Goal: Navigation & Orientation: Find specific page/section

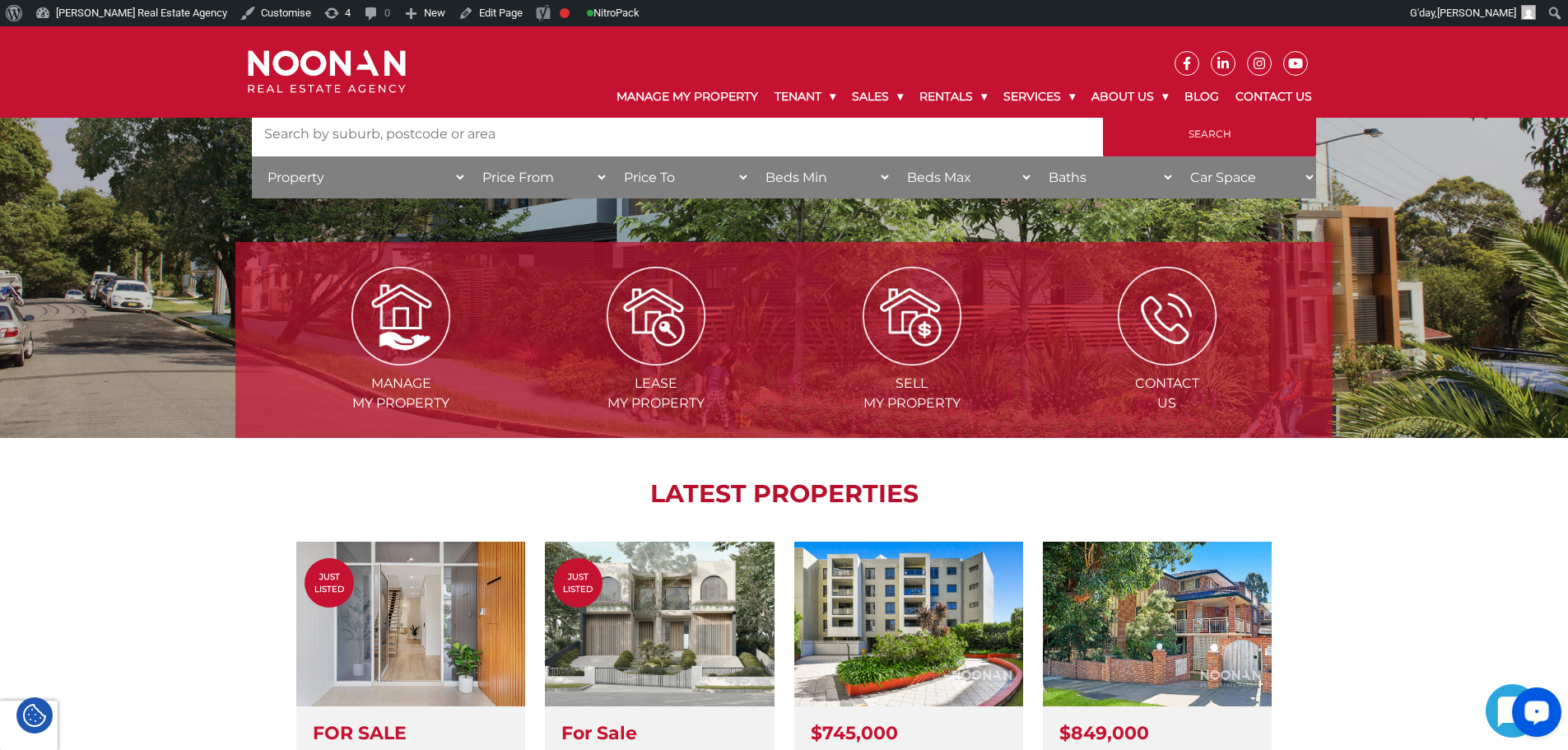
click at [1543, 715] on icon "Open LiveChat chat widget" at bounding box center [1537, 712] width 15 height 11
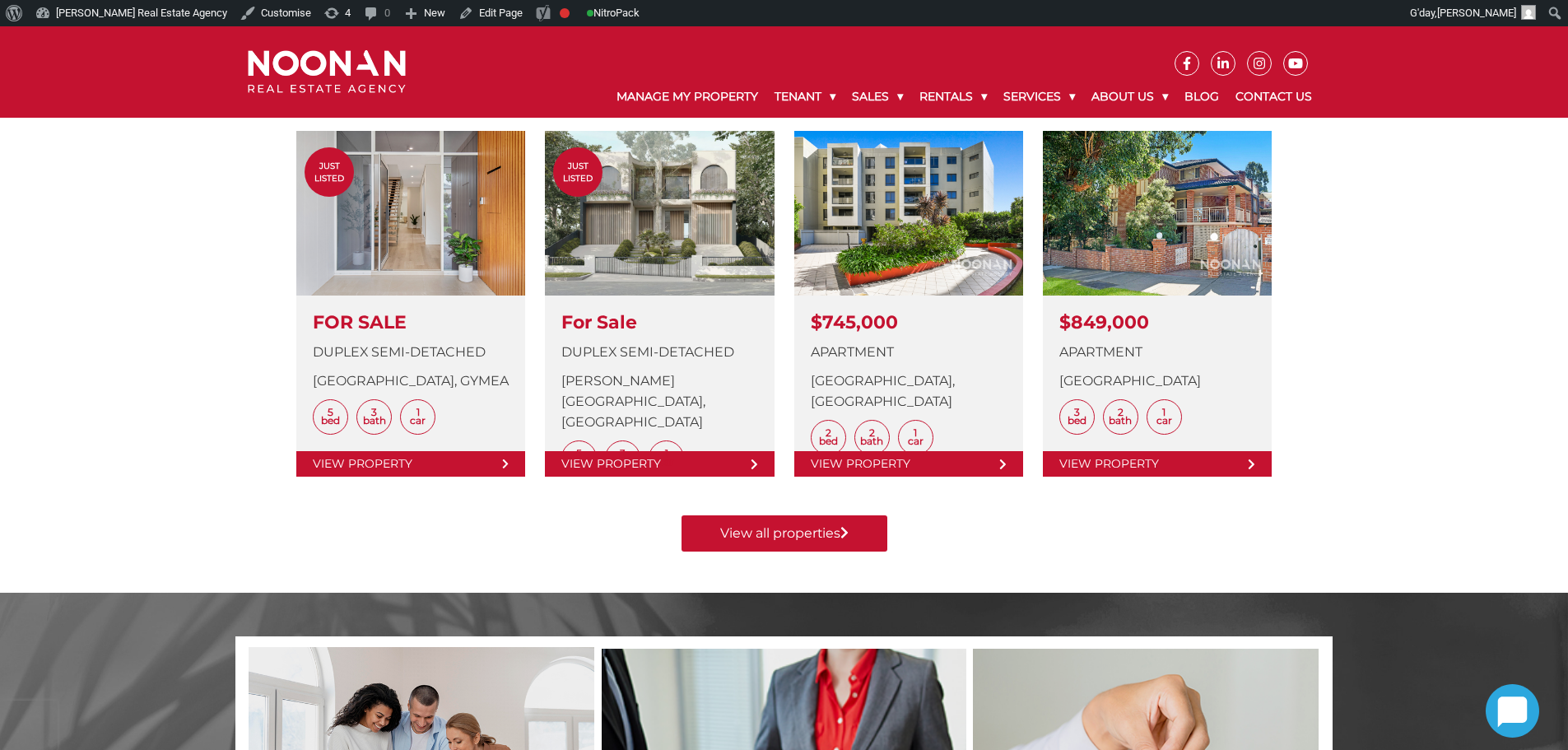
scroll to position [246, 0]
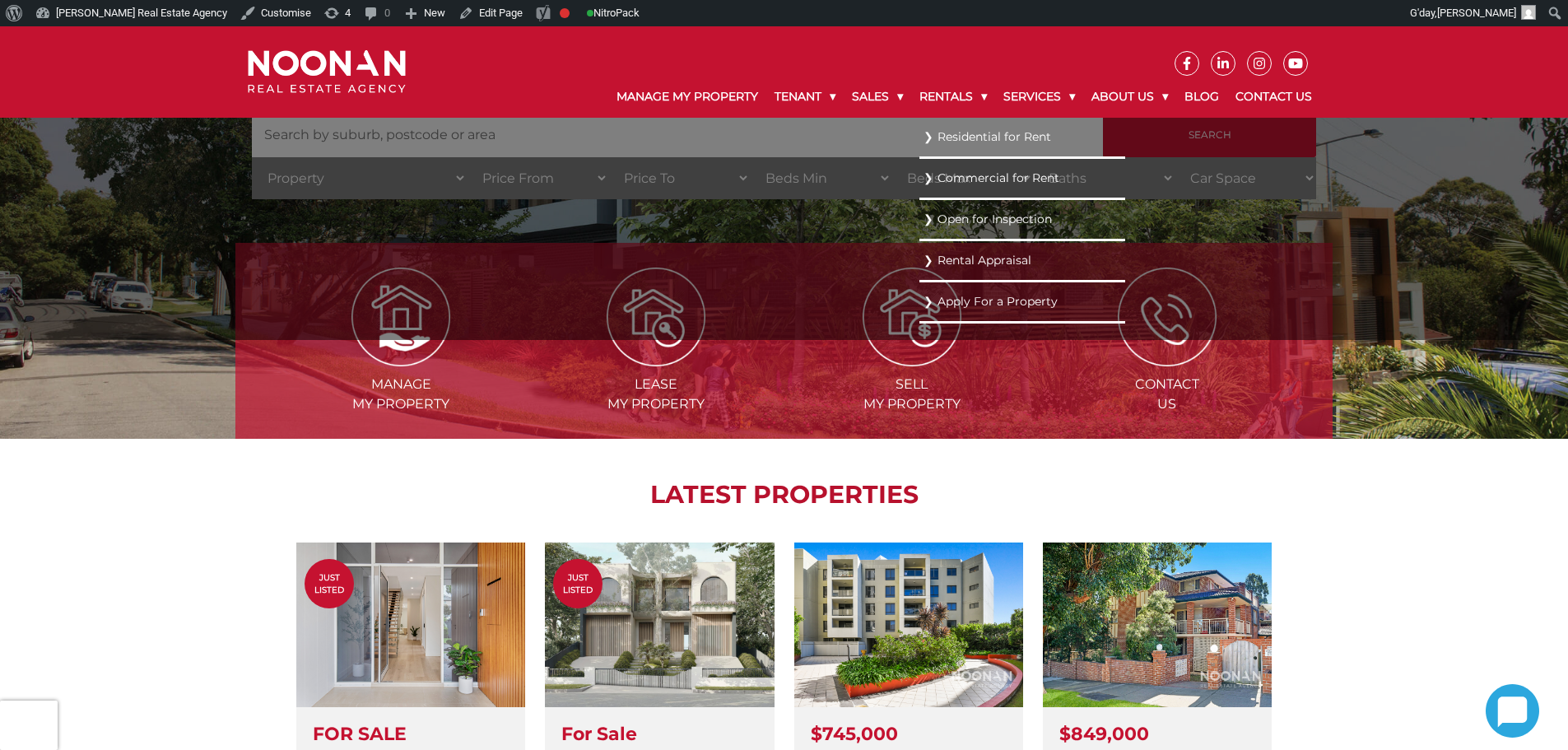
click at [977, 139] on link "Residential for Rent" at bounding box center [1022, 137] width 198 height 22
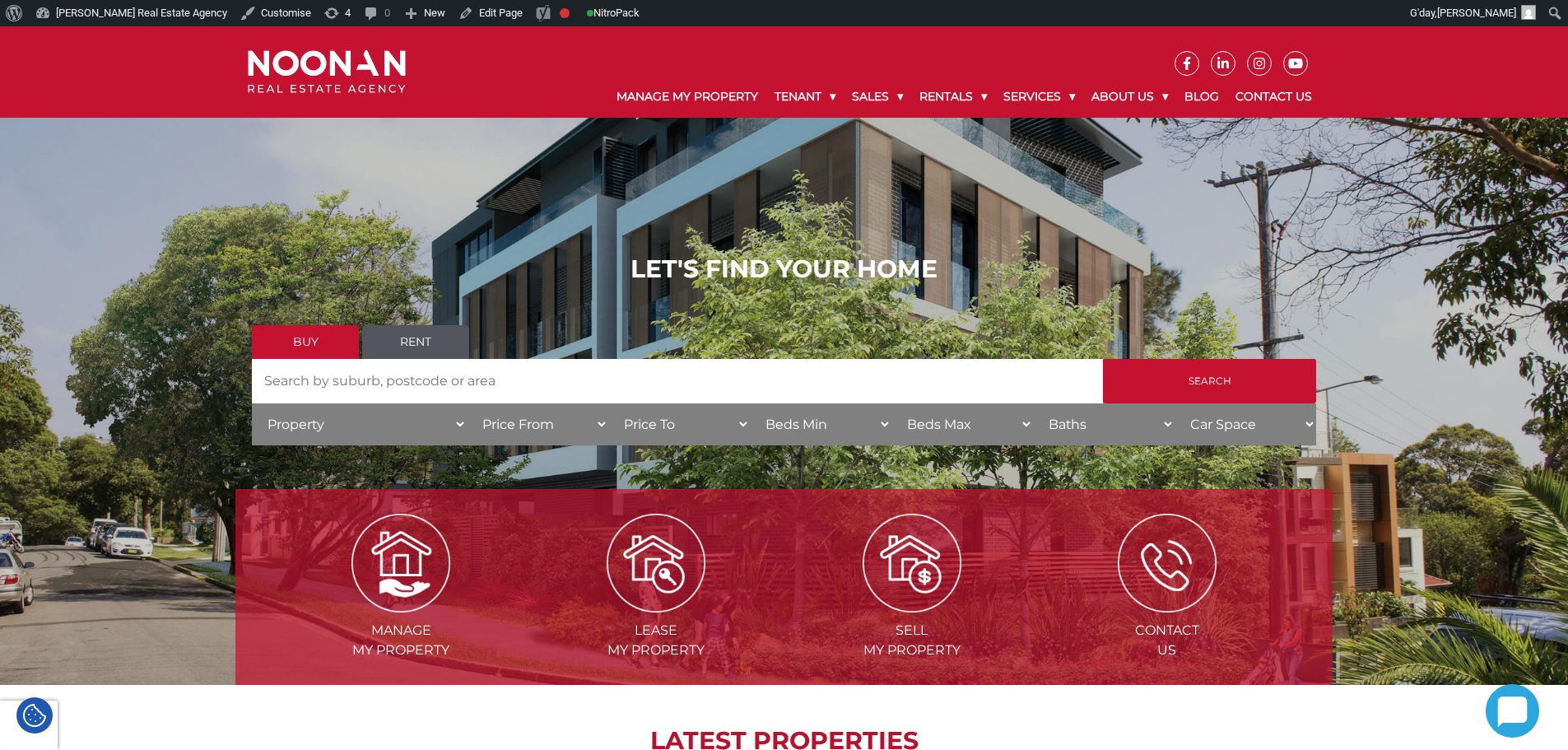
scroll to position [906, 0]
